Goal: Task Accomplishment & Management: Manage account settings

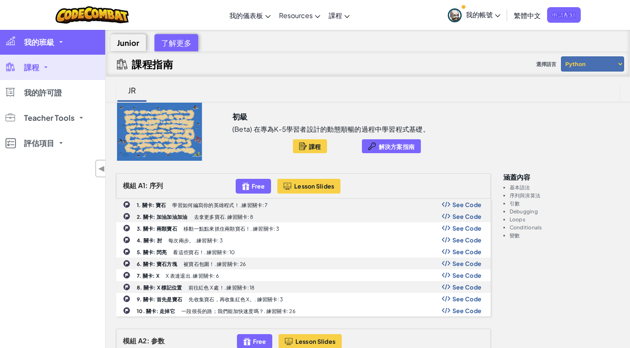
click at [49, 46] on span "我的班級" at bounding box center [39, 42] width 30 height 8
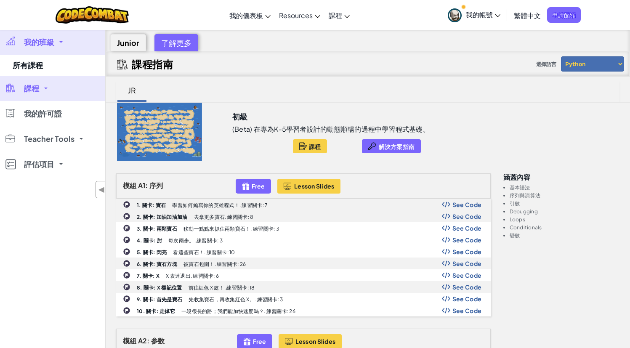
click at [34, 43] on span "我的班級" at bounding box center [39, 42] width 30 height 8
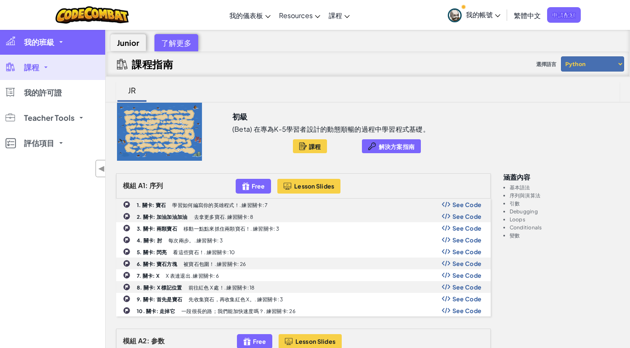
click at [44, 40] on span "我的班級" at bounding box center [39, 42] width 30 height 8
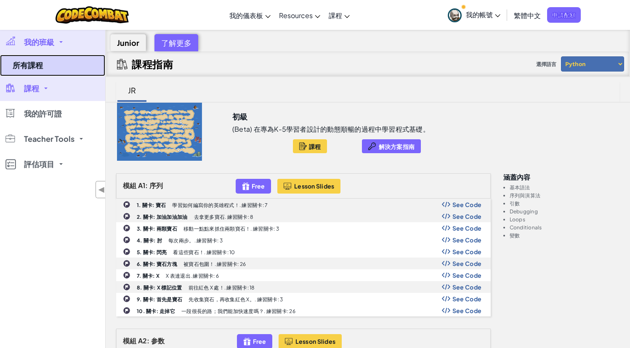
click at [43, 60] on link "所有課程" at bounding box center [52, 65] width 105 height 21
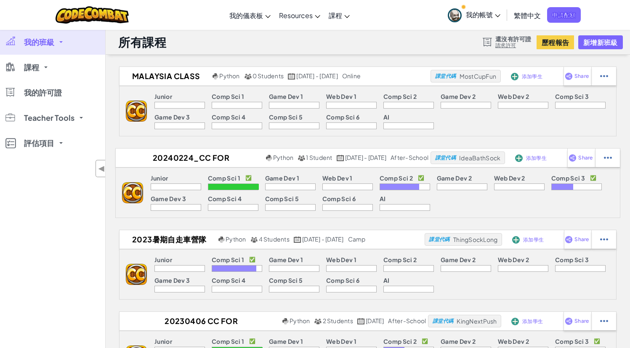
click at [164, 101] on div "Junior" at bounding box center [179, 97] width 50 height 9
click at [165, 108] on div at bounding box center [179, 105] width 50 height 7
click at [159, 99] on p "Junior" at bounding box center [163, 96] width 18 height 7
click at [135, 109] on img at bounding box center [136, 111] width 21 height 21
click at [162, 98] on p "Junior" at bounding box center [163, 96] width 18 height 7
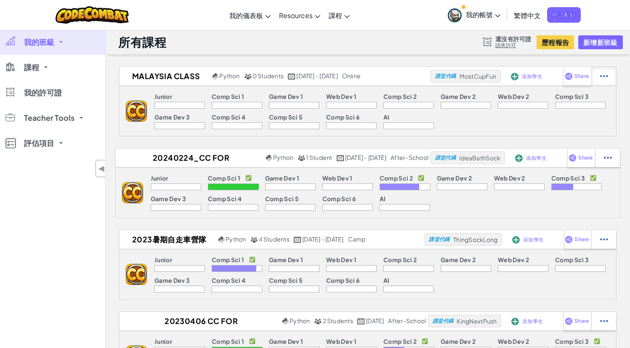
click at [604, 77] on img at bounding box center [604, 76] width 8 height 8
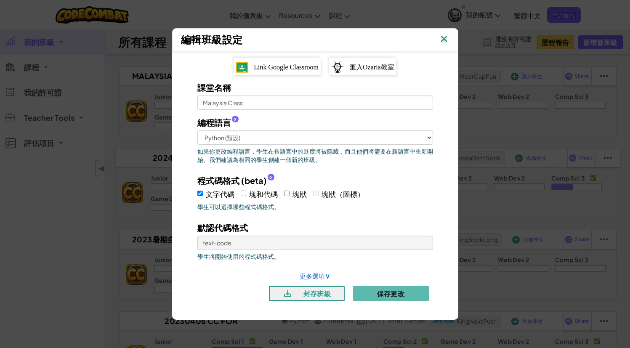
click at [444, 40] on img at bounding box center [443, 39] width 11 height 13
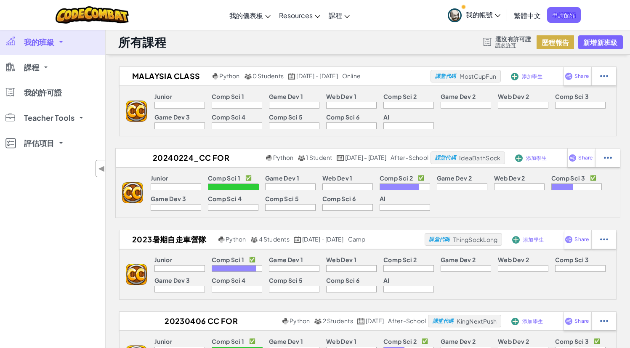
click at [554, 42] on button "歷程報告" at bounding box center [554, 42] width 37 height 14
